Goal: Transaction & Acquisition: Obtain resource

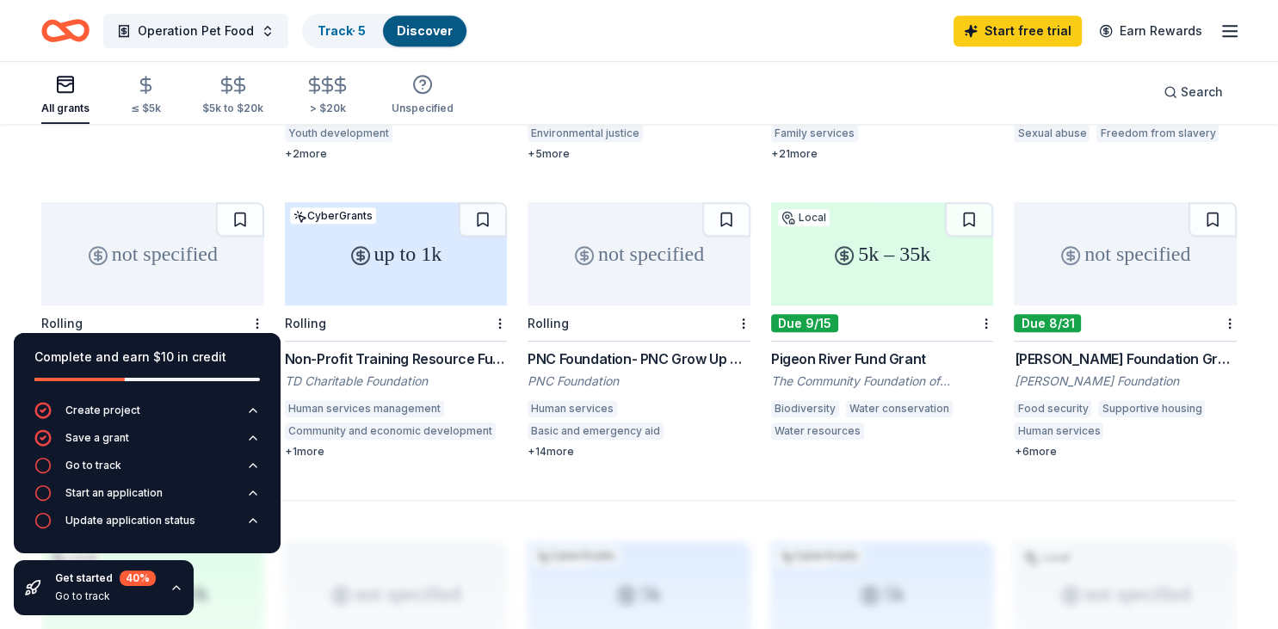
scroll to position [999, 0]
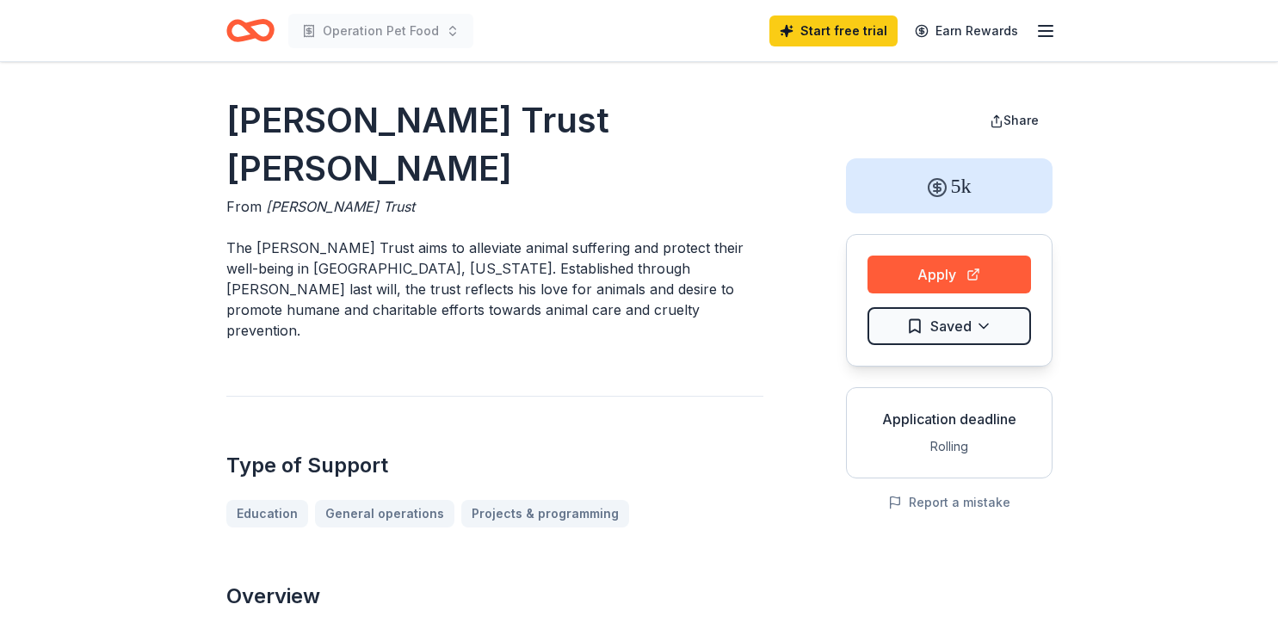
scroll to position [90, 0]
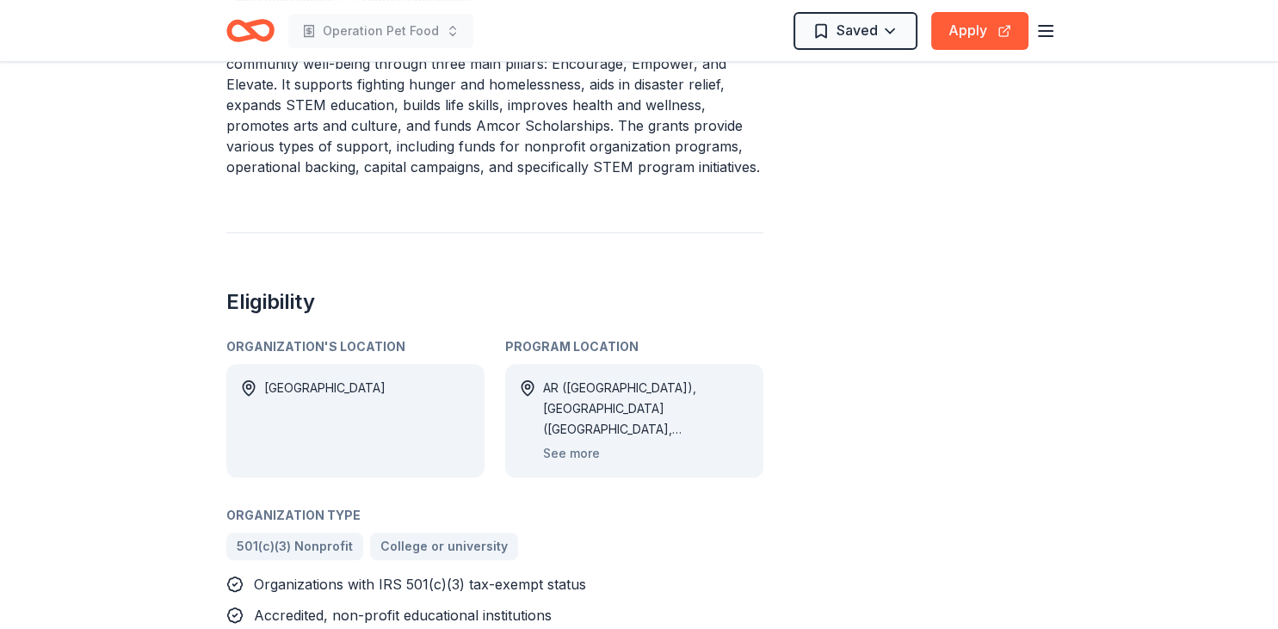
scroll to position [726, 0]
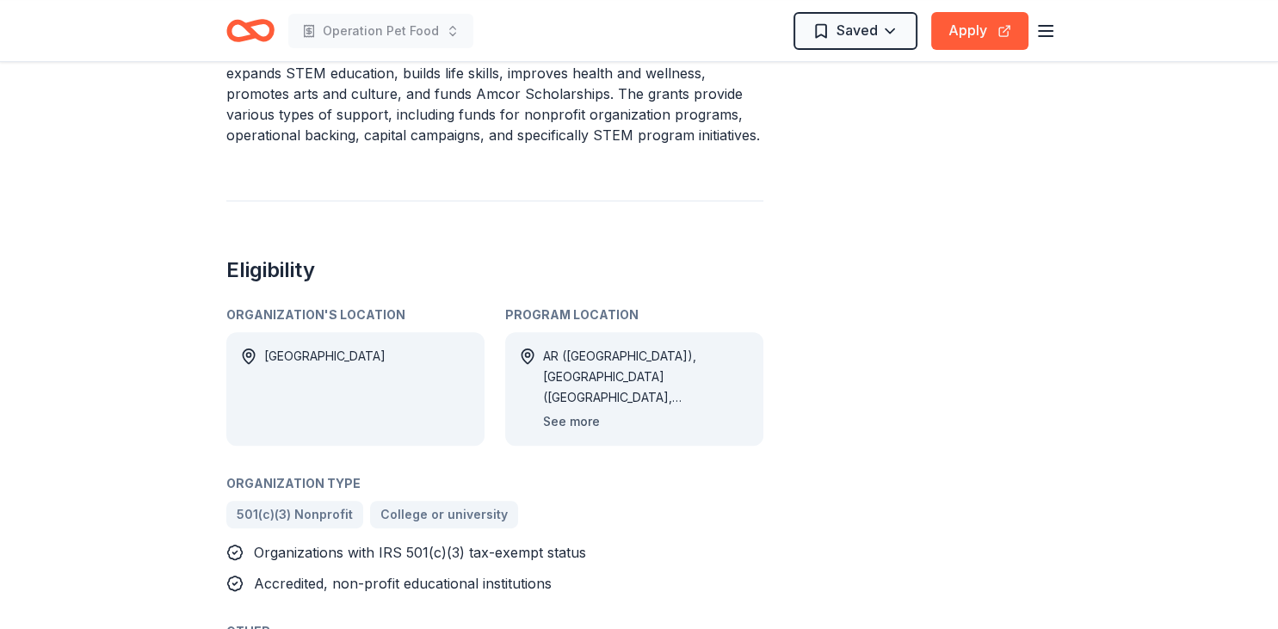
click at [575, 411] on button "See more" at bounding box center [571, 421] width 57 height 21
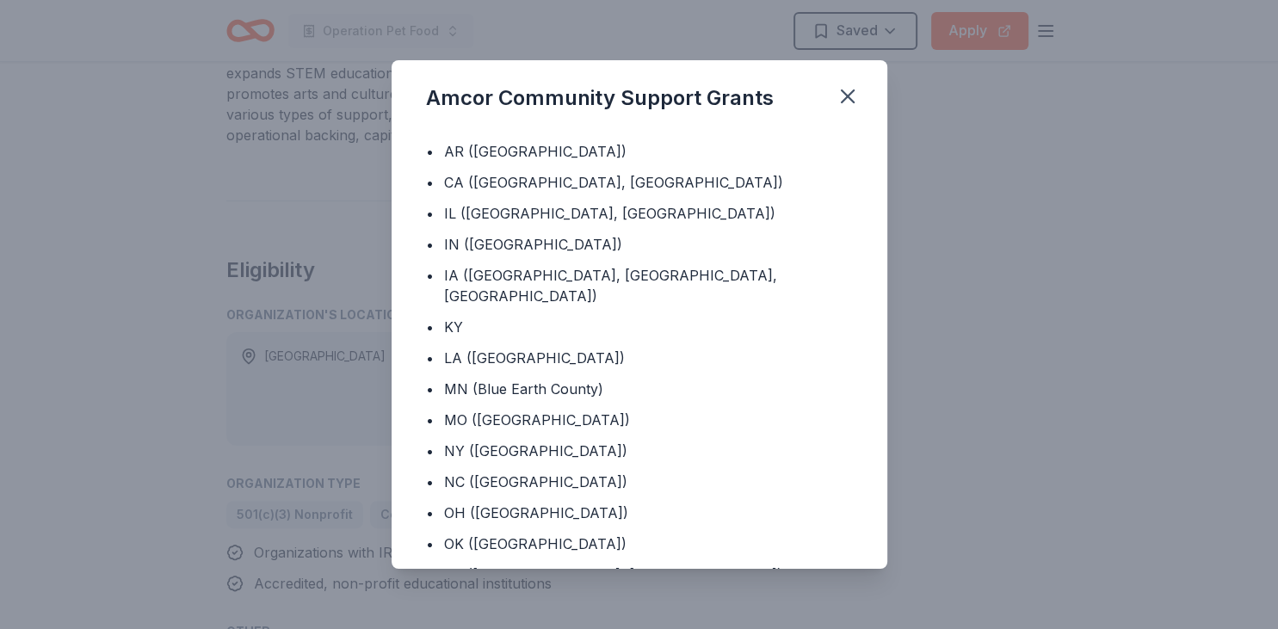
scroll to position [0, 0]
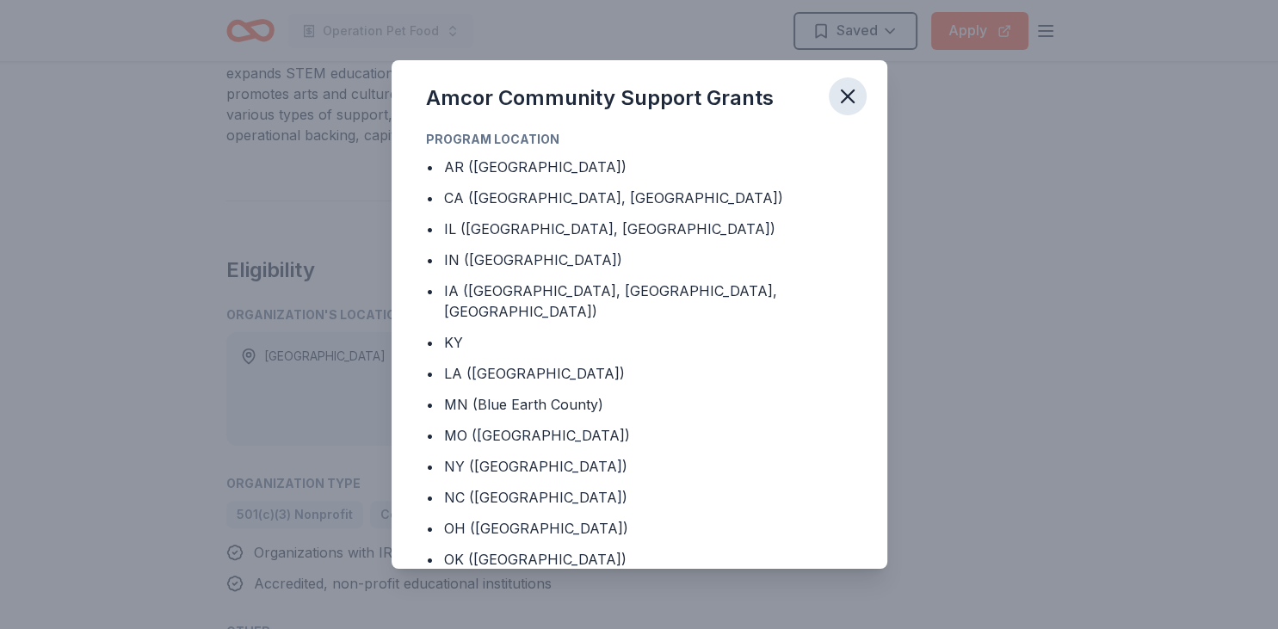
click at [849, 93] on icon "button" at bounding box center [848, 96] width 24 height 24
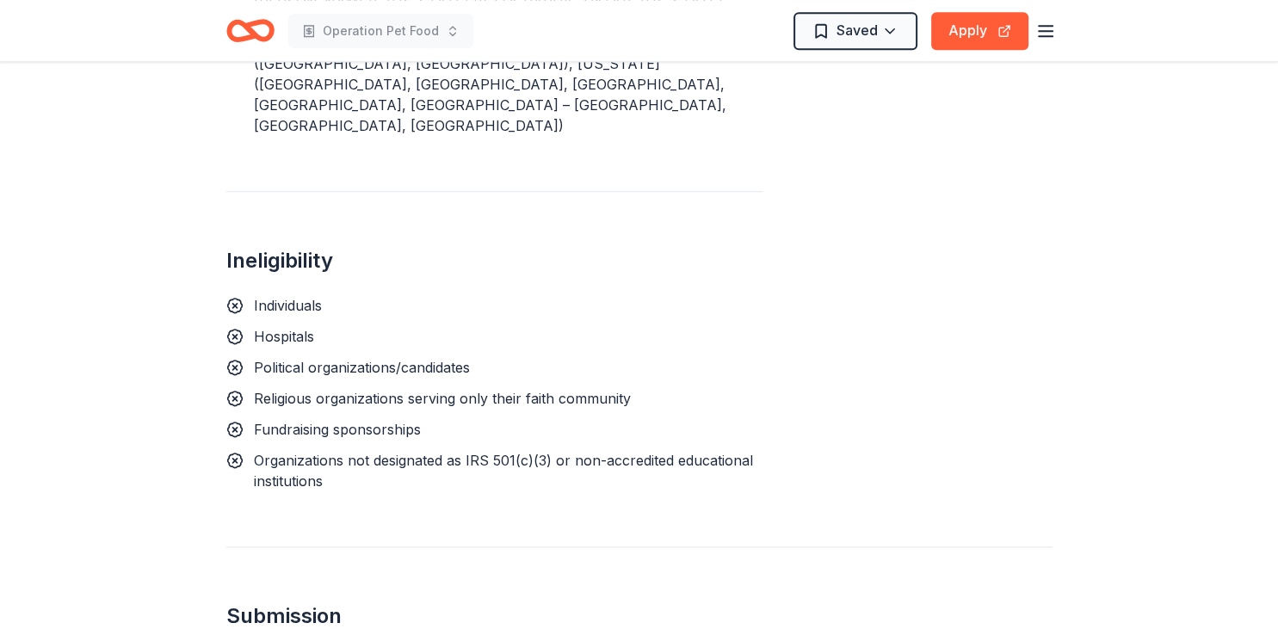
scroll to position [1363, 0]
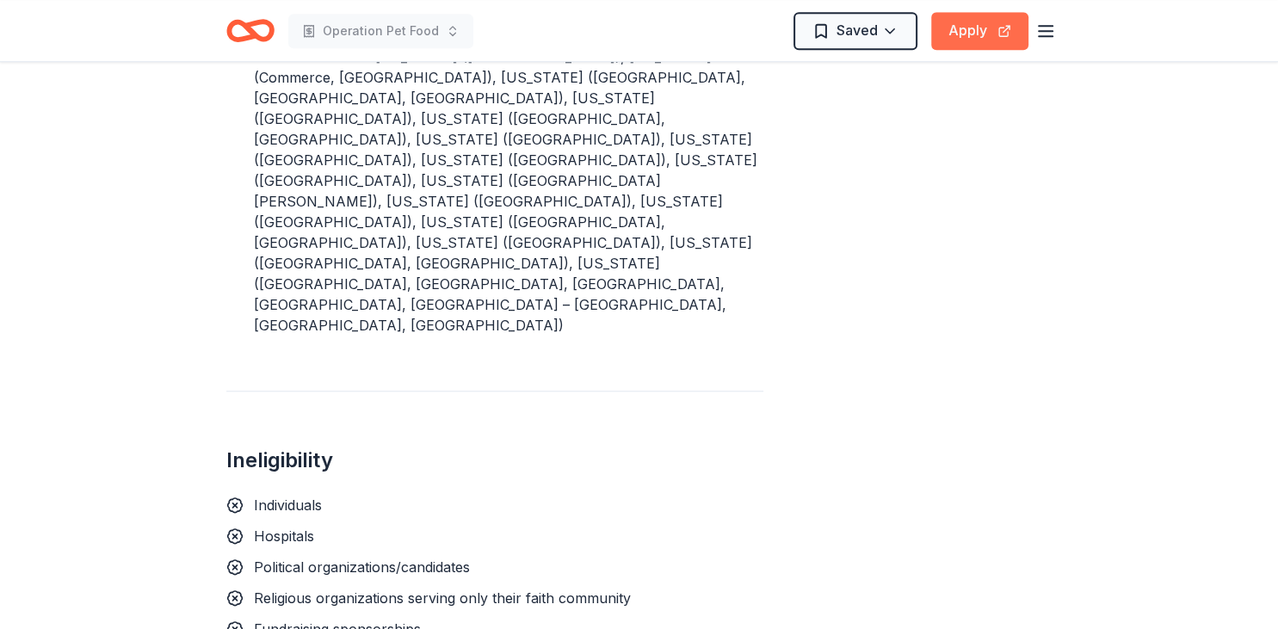
click at [976, 36] on button "Apply" at bounding box center [979, 31] width 97 height 38
